Goal: Task Accomplishment & Management: Manage account settings

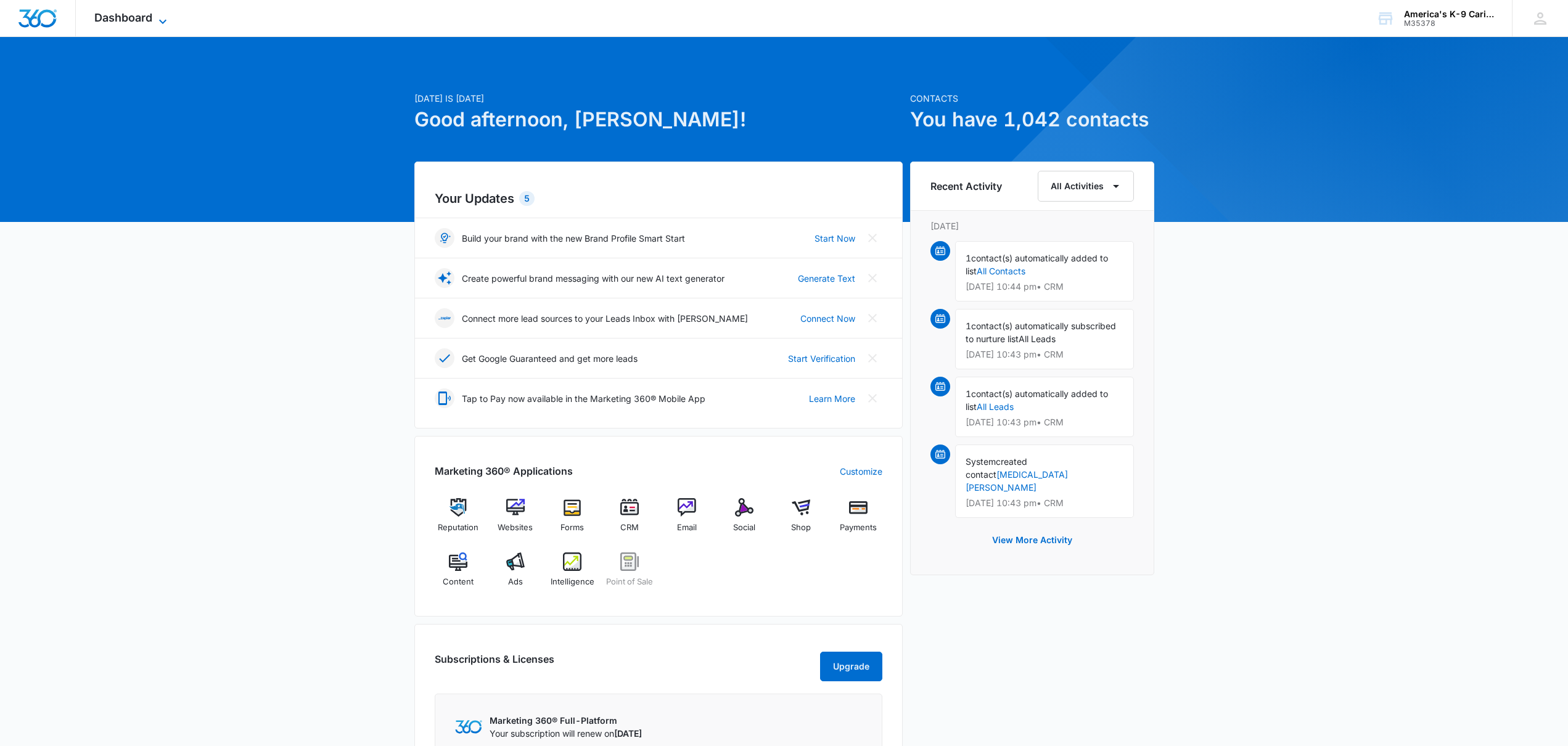
click at [117, 19] on span "Dashboard" at bounding box center [123, 17] width 58 height 13
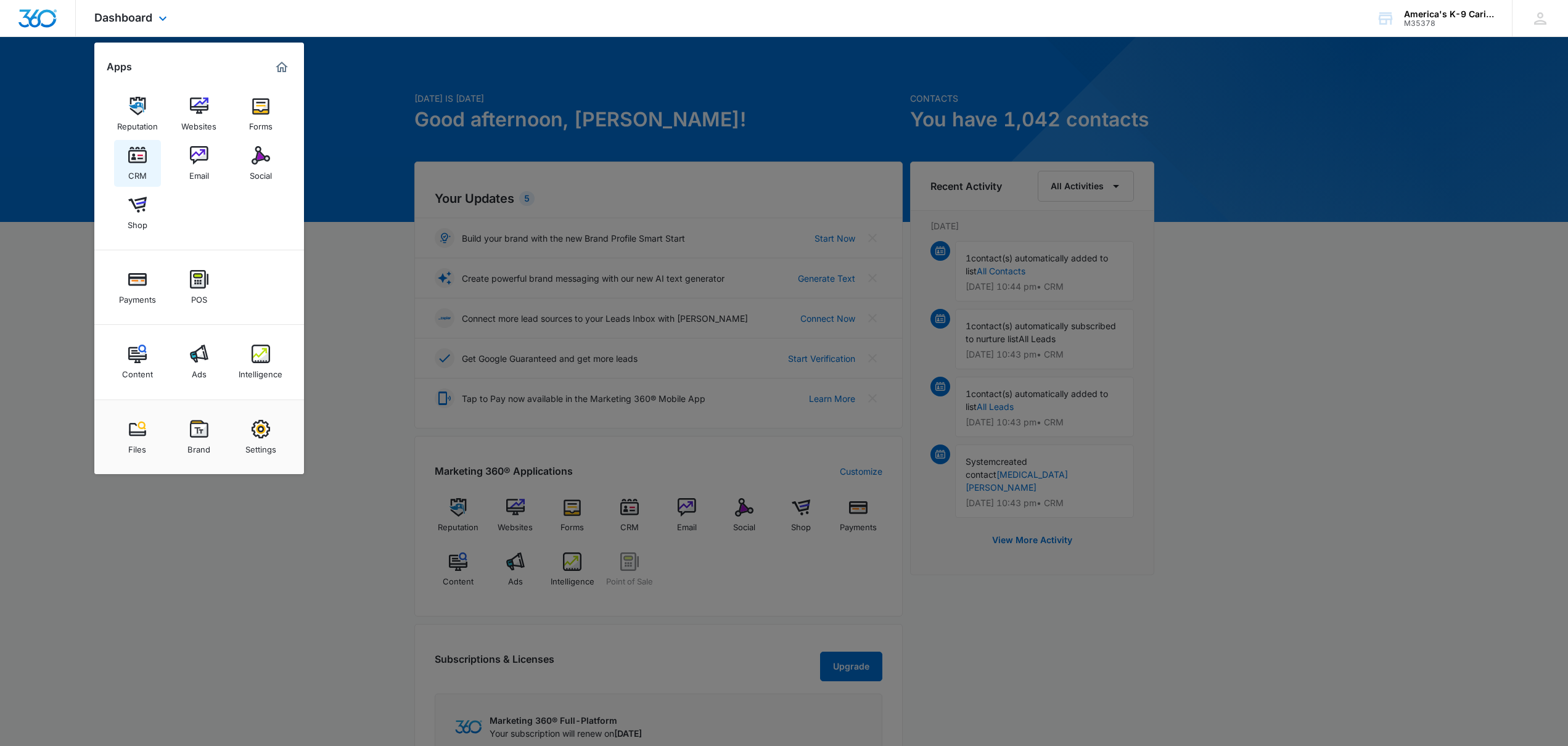
click at [135, 159] on img at bounding box center [138, 155] width 19 height 19
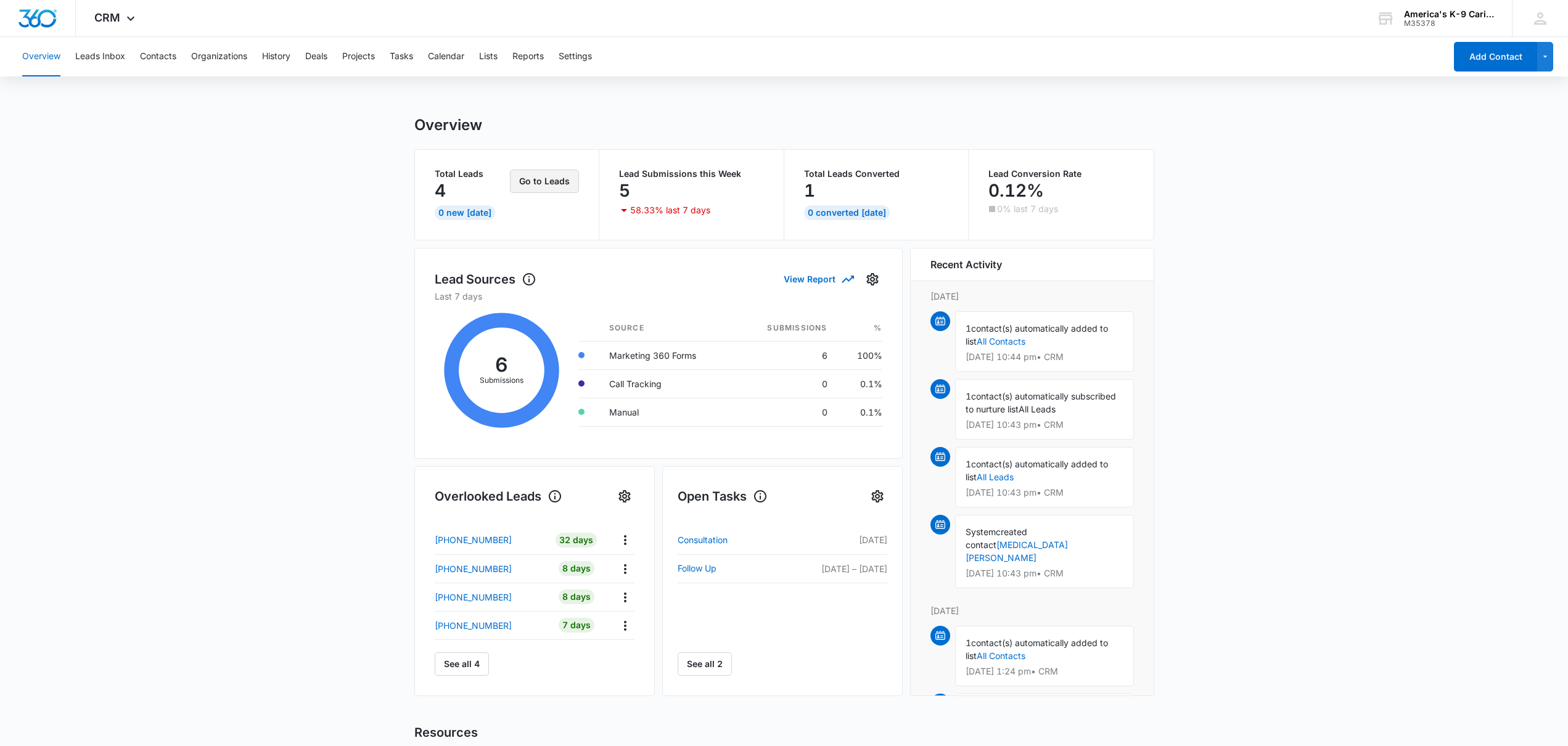
click at [538, 184] on button "Go to Leads" at bounding box center [544, 181] width 69 height 24
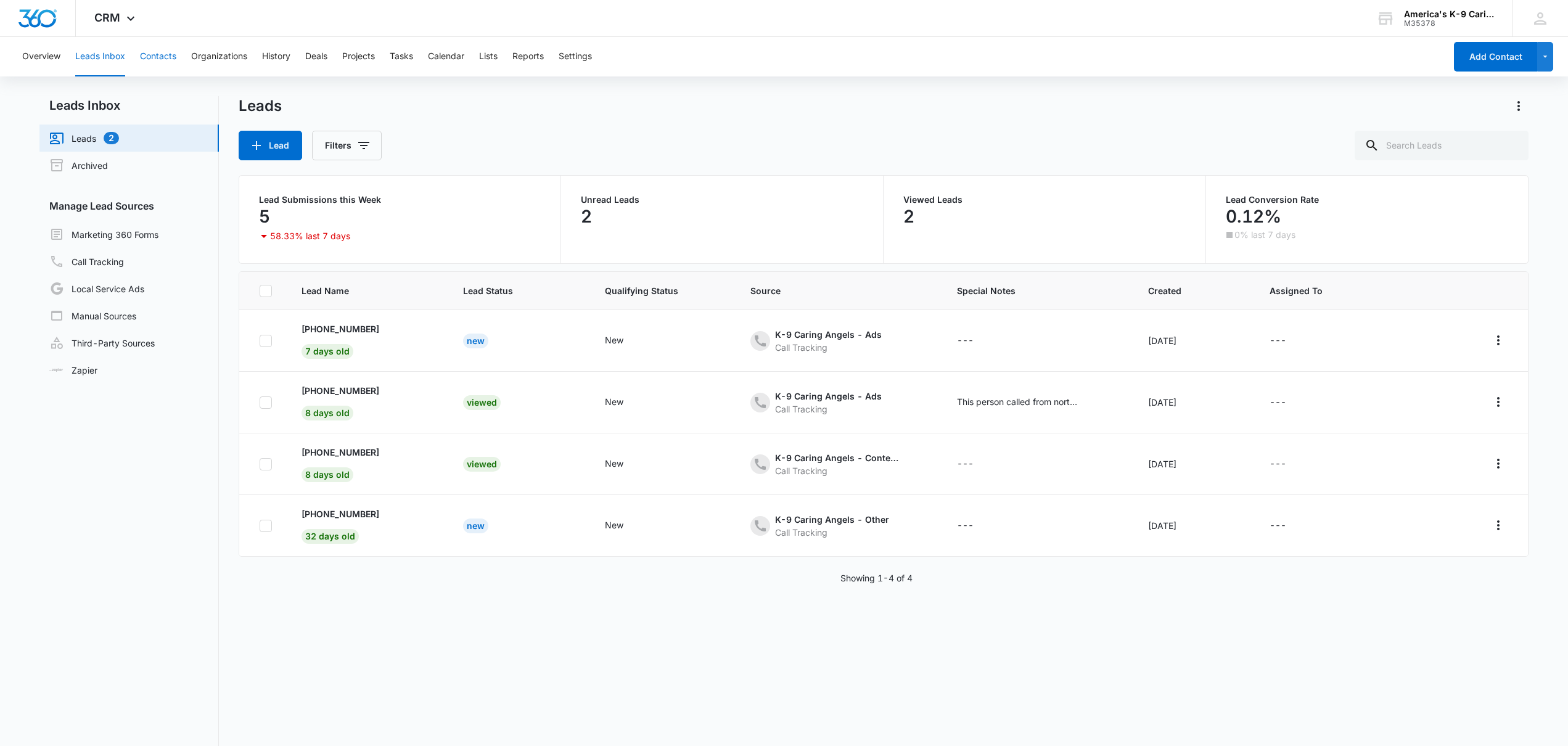
click at [152, 56] on button "Contacts" at bounding box center [158, 56] width 36 height 40
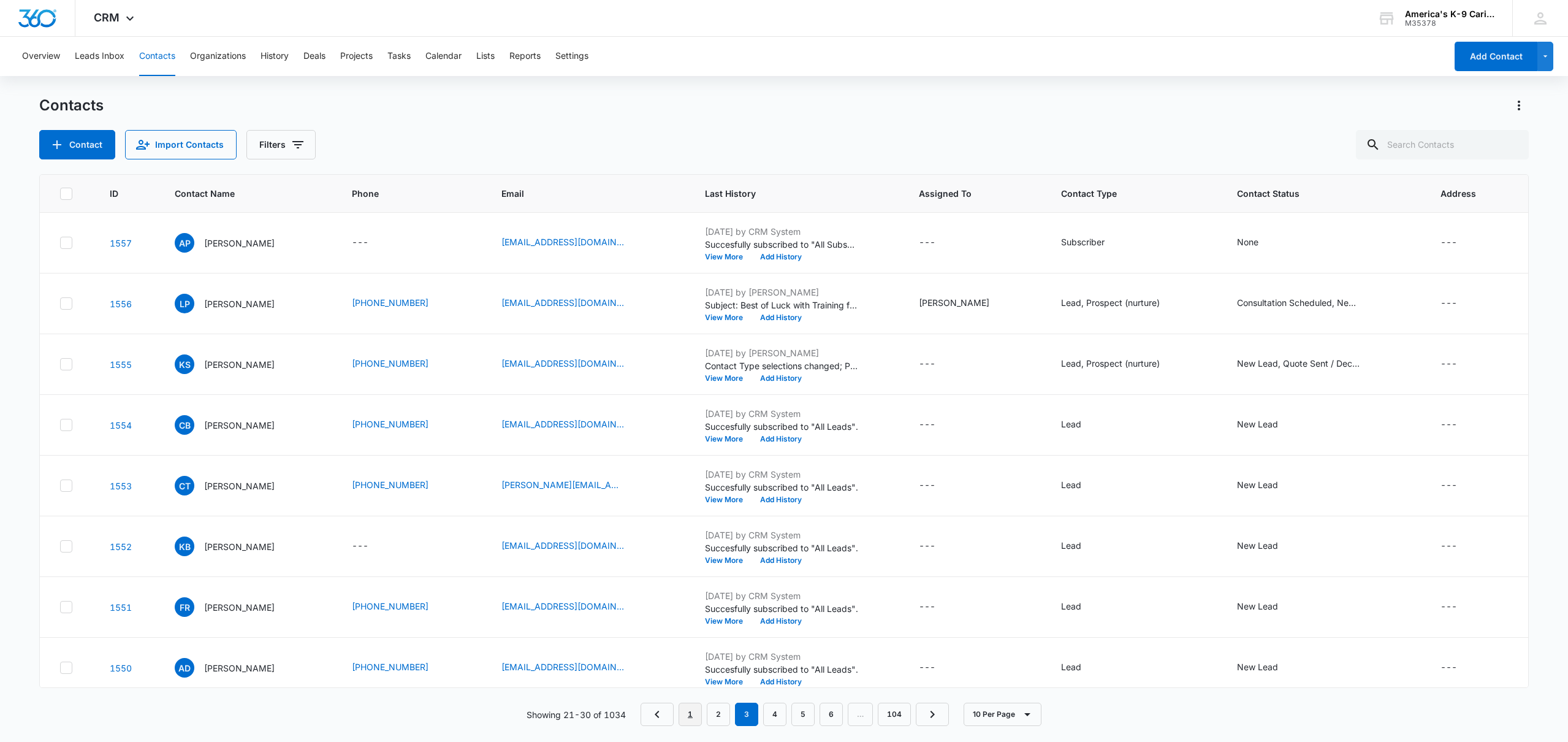
click at [689, 718] on link "1" at bounding box center [690, 714] width 23 height 23
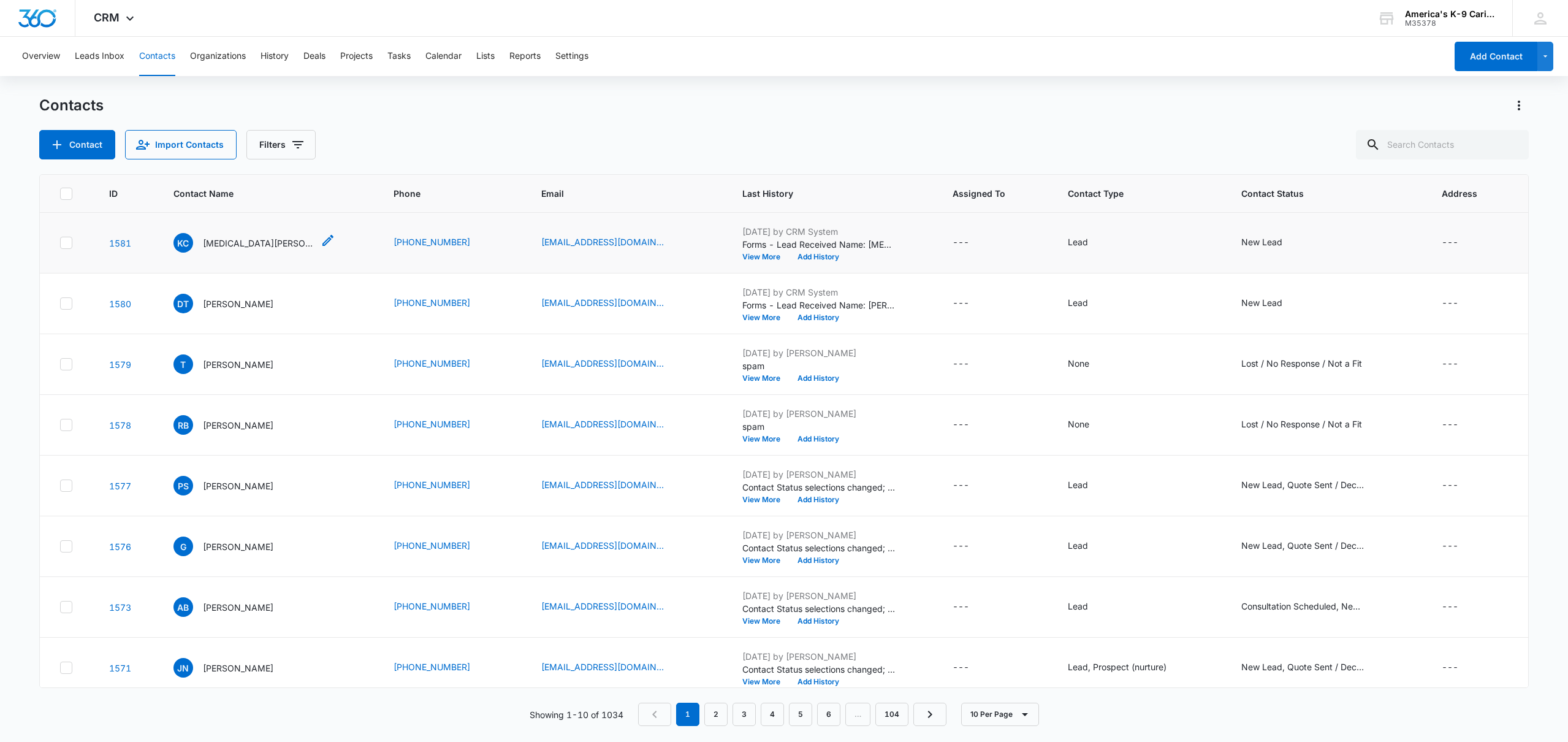
click at [226, 244] on p "[MEDICAL_DATA][PERSON_NAME]" at bounding box center [258, 243] width 110 height 13
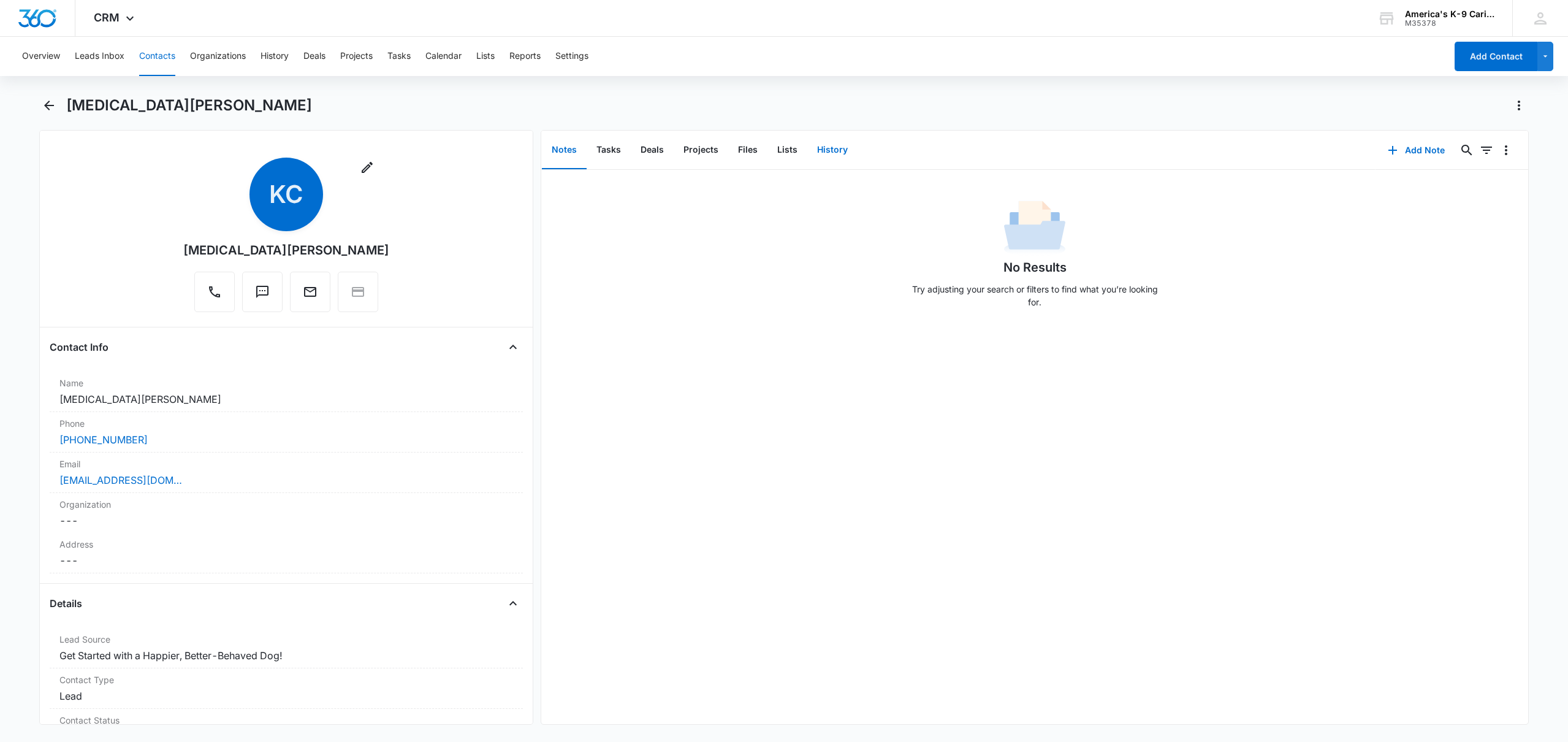
click at [833, 152] on button "History" at bounding box center [832, 150] width 50 height 38
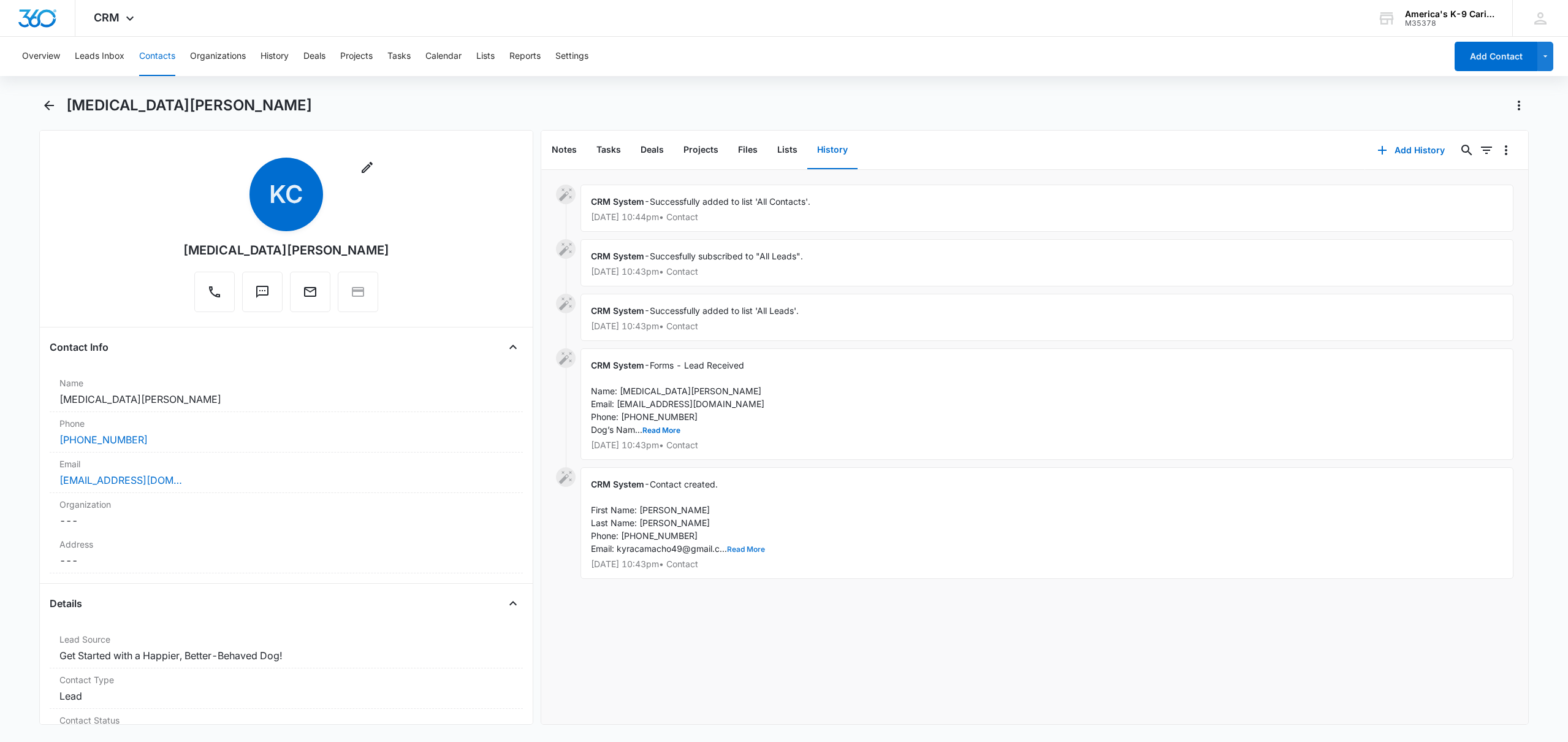
click at [746, 546] on button "Read More" at bounding box center [746, 549] width 38 height 8
click at [663, 432] on button "Read More" at bounding box center [661, 430] width 38 height 8
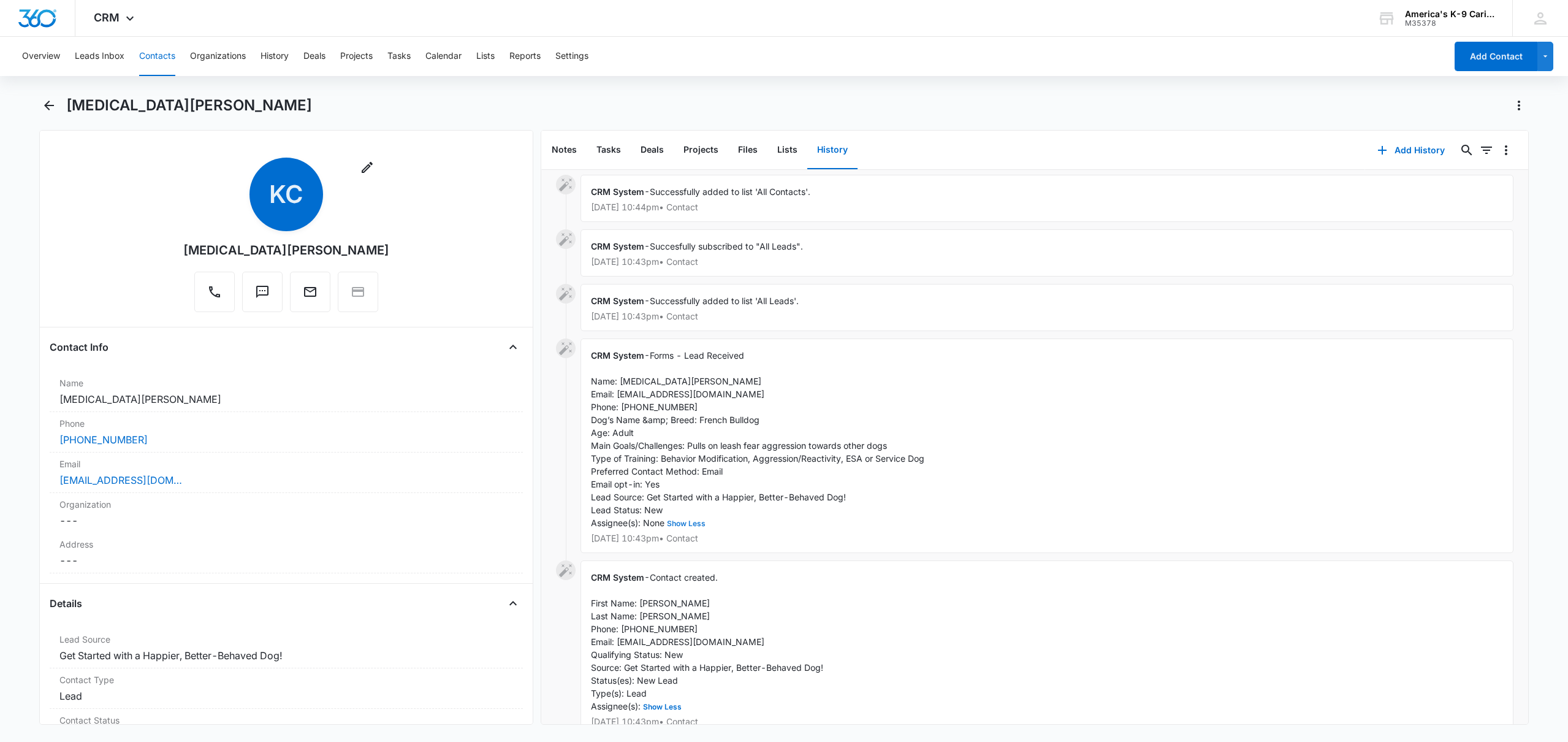
scroll to position [48, 0]
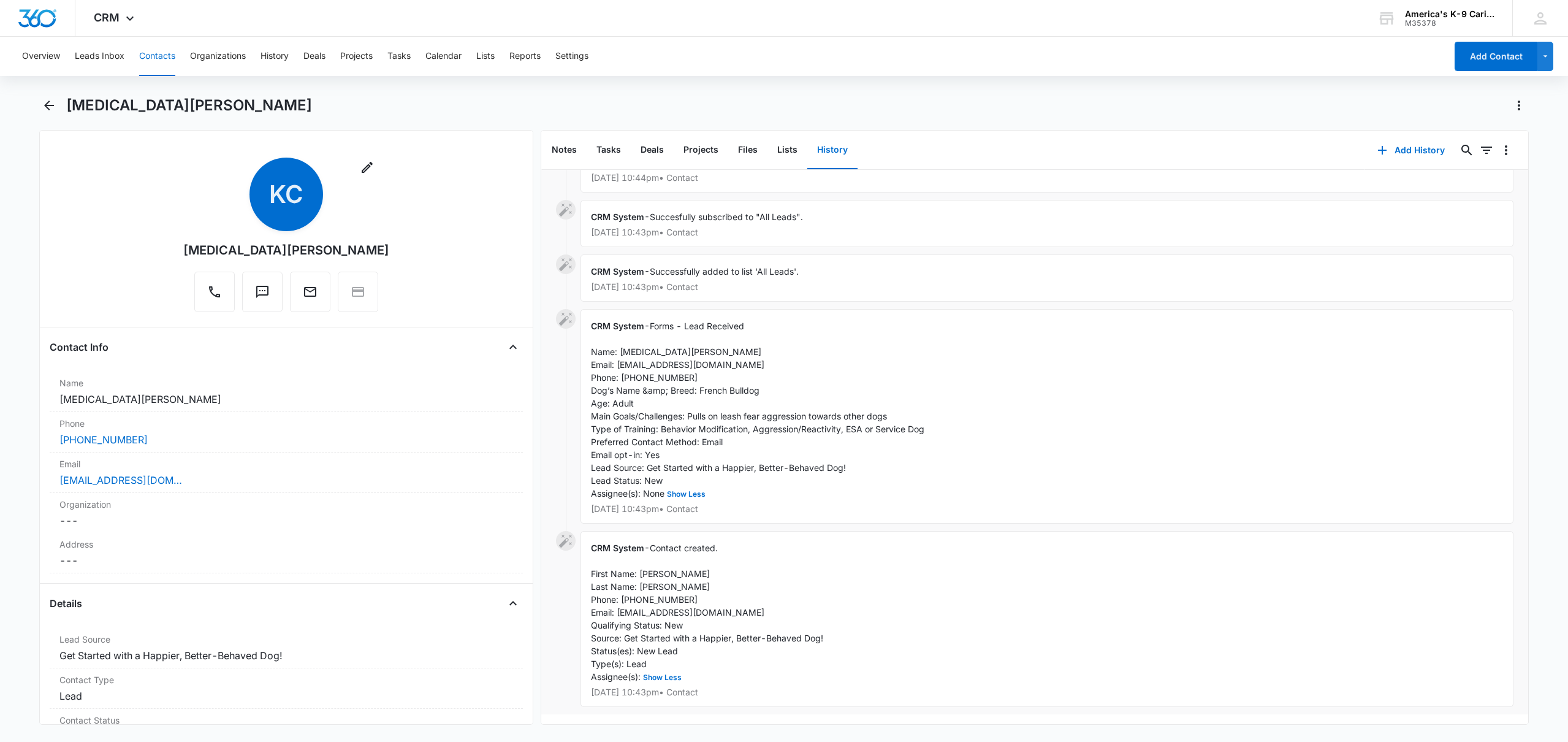
drag, startPoint x: 743, startPoint y: 502, endPoint x: 608, endPoint y: 351, distance: 202.5
click at [608, 351] on div "CRM System - Forms - Lead Received Name: [MEDICAL_DATA][PERSON_NAME] Email: [EM…" at bounding box center [1047, 416] width 933 height 215
click at [810, 491] on div "CRM System - Forms - Lead Received Name: [MEDICAL_DATA][PERSON_NAME] Email: [EM…" at bounding box center [1047, 416] width 933 height 215
drag, startPoint x: 768, startPoint y: 499, endPoint x: 617, endPoint y: 347, distance: 214.3
click at [586, 339] on div "CRM System - Forms - Lead Received Name: [MEDICAL_DATA][PERSON_NAME] Email: [EM…" at bounding box center [1047, 416] width 933 height 215
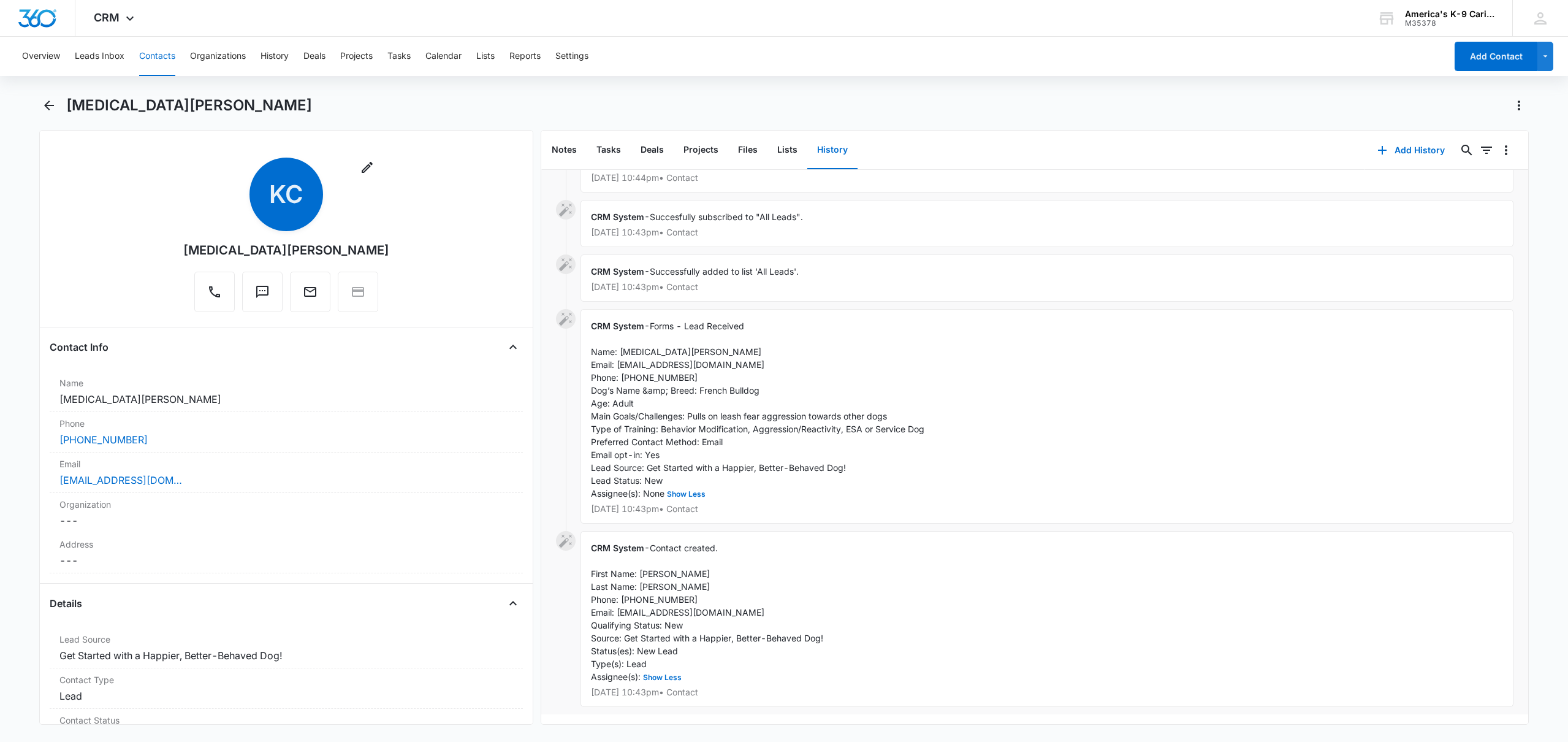
copy div "Name: [MEDICAL_DATA][PERSON_NAME] Email: [EMAIL_ADDRESS][DOMAIN_NAME] Phone: [P…"
click at [308, 297] on icon "Email" at bounding box center [310, 292] width 12 height 10
click at [313, 303] on button "Email" at bounding box center [310, 292] width 41 height 41
click at [209, 293] on icon "Call" at bounding box center [214, 292] width 14 height 15
click at [1151, 516] on div "CRM System - Forms - Lead Received Name: [MEDICAL_DATA][PERSON_NAME] Email: [EM…" at bounding box center [1034, 419] width 958 height 222
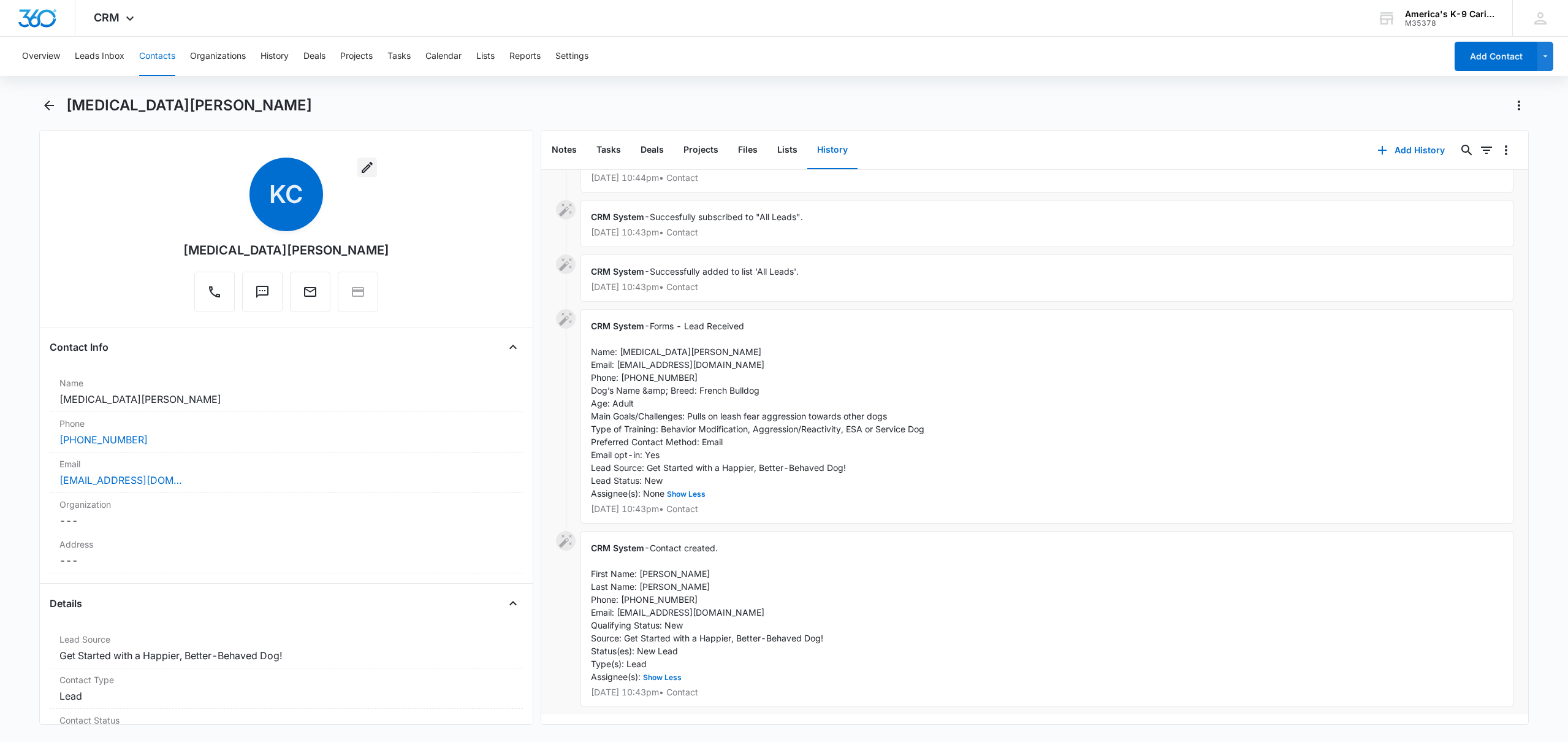
click at [360, 161] on icon "button" at bounding box center [367, 167] width 14 height 15
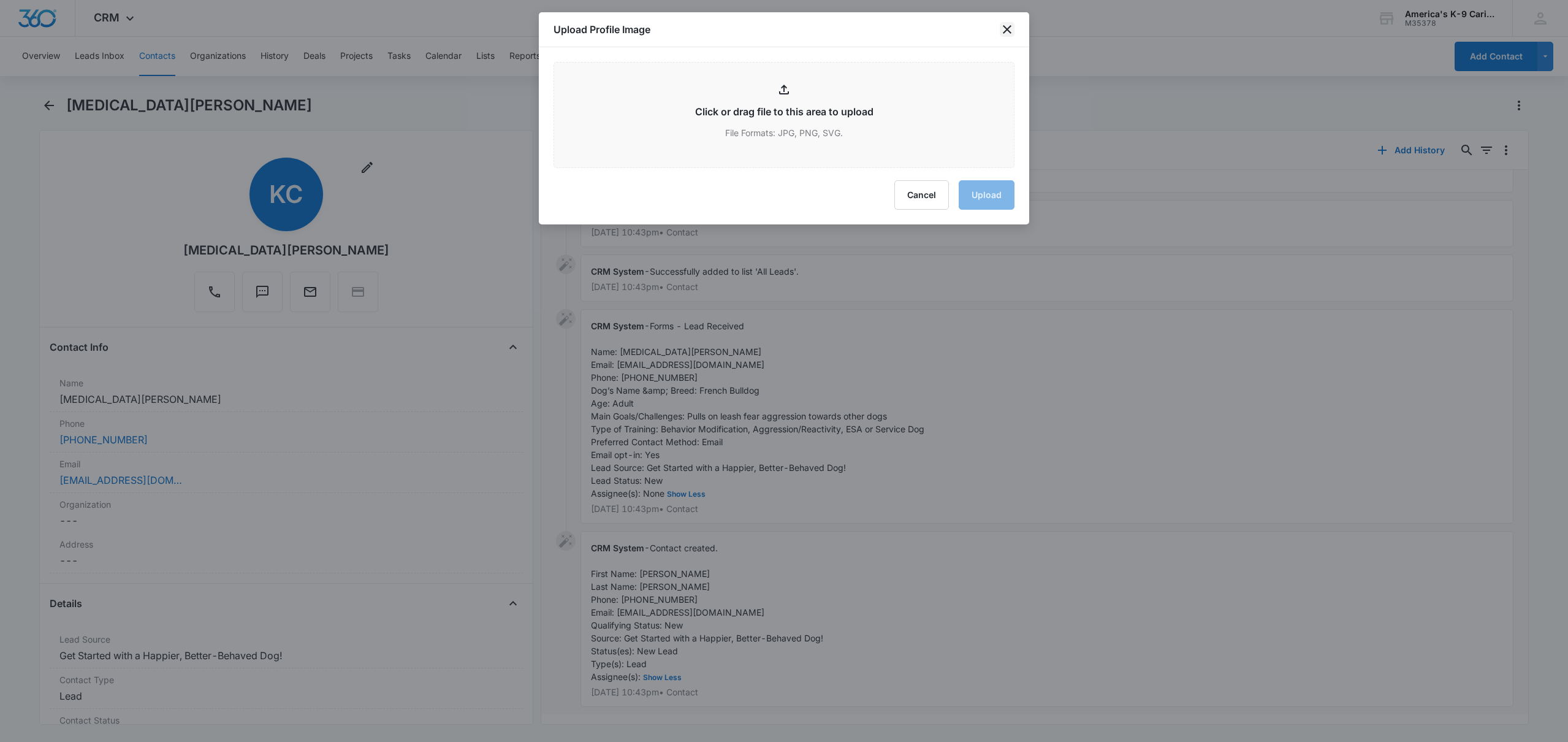
click at [1007, 30] on icon "close" at bounding box center [1007, 29] width 8 height 8
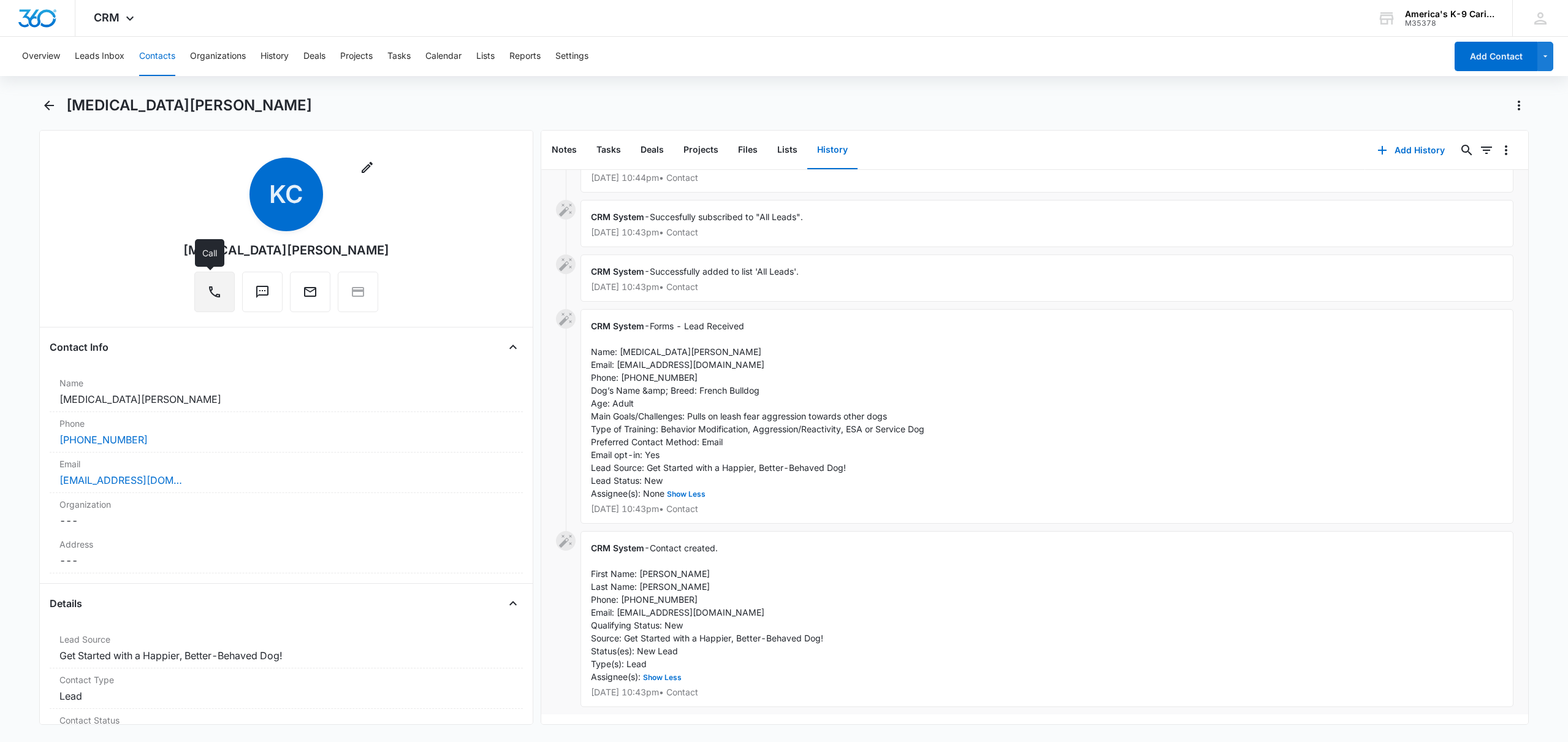
click at [209, 301] on button "Call" at bounding box center [214, 292] width 41 height 41
